Goal: Find specific page/section: Find specific page/section

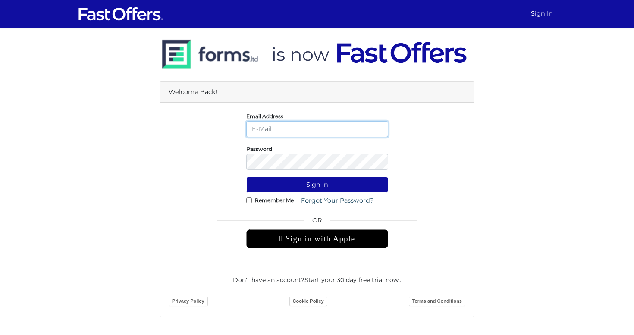
type input "allie@condos.ca"
click at [324, 176] on form "Email Address allie@condos.ca Password Sign In Remember Me OR" at bounding box center [317, 209] width 297 height 197
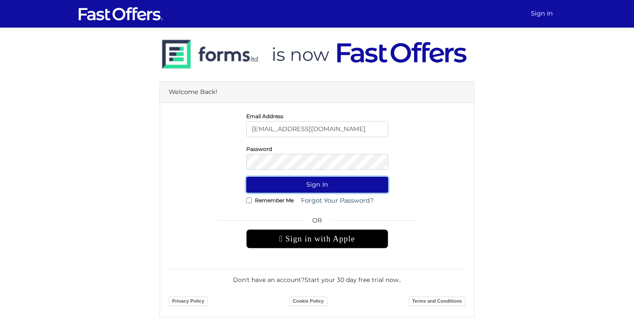
click at [324, 183] on button "Sign In" at bounding box center [317, 185] width 142 height 16
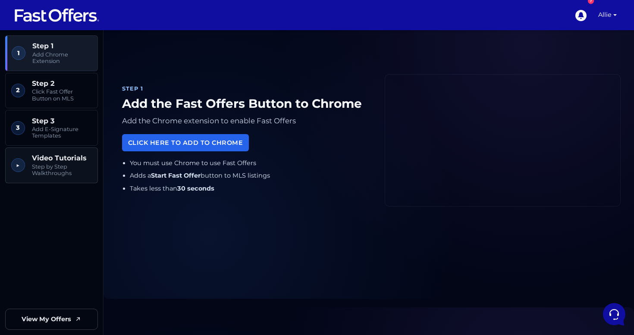
click at [61, 165] on span "Step by Step Walkthroughs" at bounding box center [62, 169] width 60 height 13
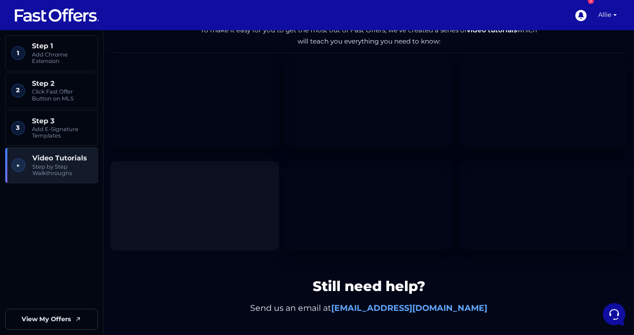
scroll to position [1299, 0]
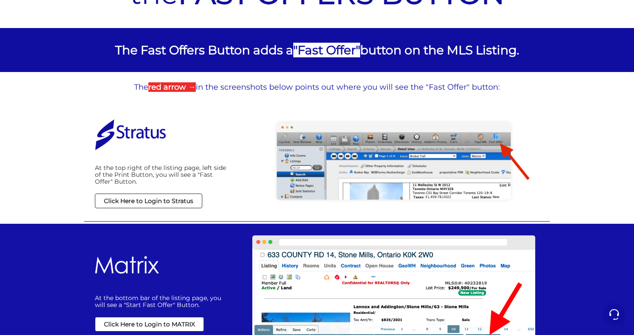
scroll to position [102, 0]
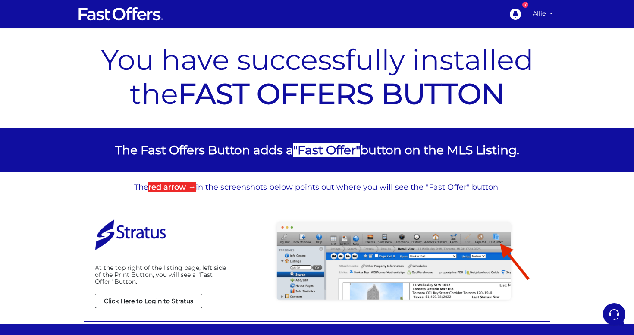
click at [323, 105] on strong "FAST OFFERS BUTTON" at bounding box center [341, 93] width 327 height 35
